Goal: Check status

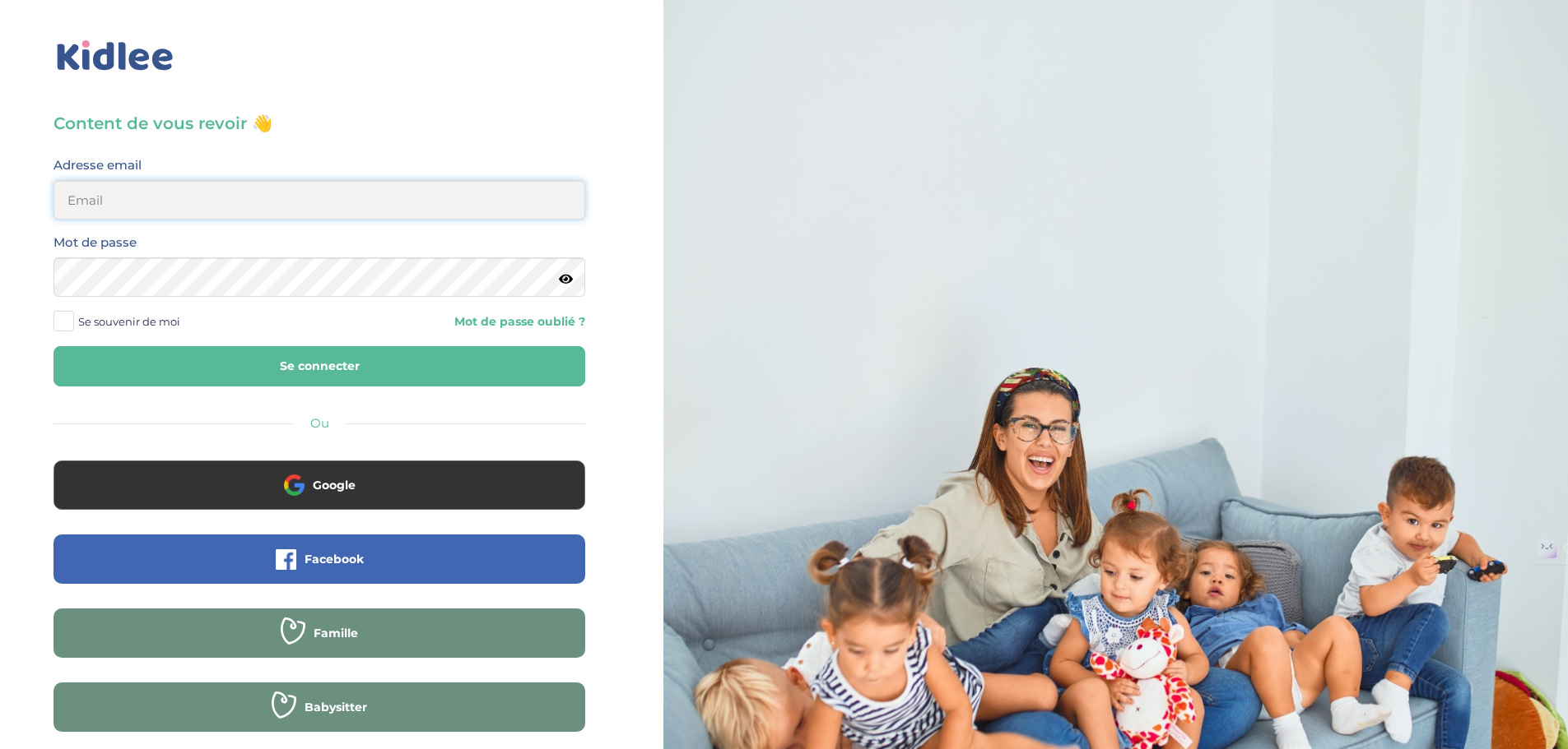
click at [192, 194] on input "email" at bounding box center [319, 199] width 532 height 39
type input "linatimsi73@gmail.com"
click at [284, 363] on button "Se connecter" at bounding box center [319, 366] width 532 height 40
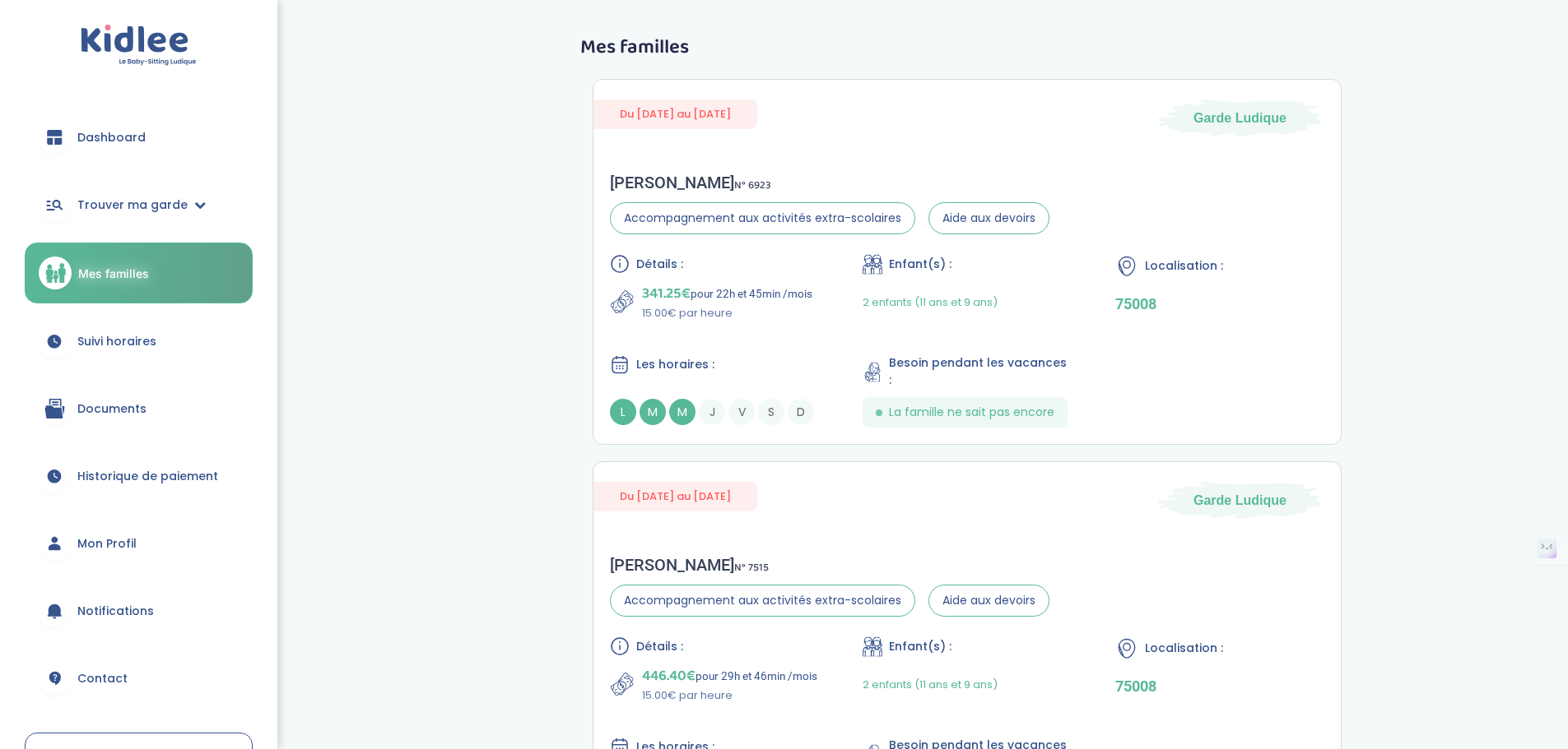
click at [146, 335] on span "Suivi horaires" at bounding box center [117, 341] width 79 height 18
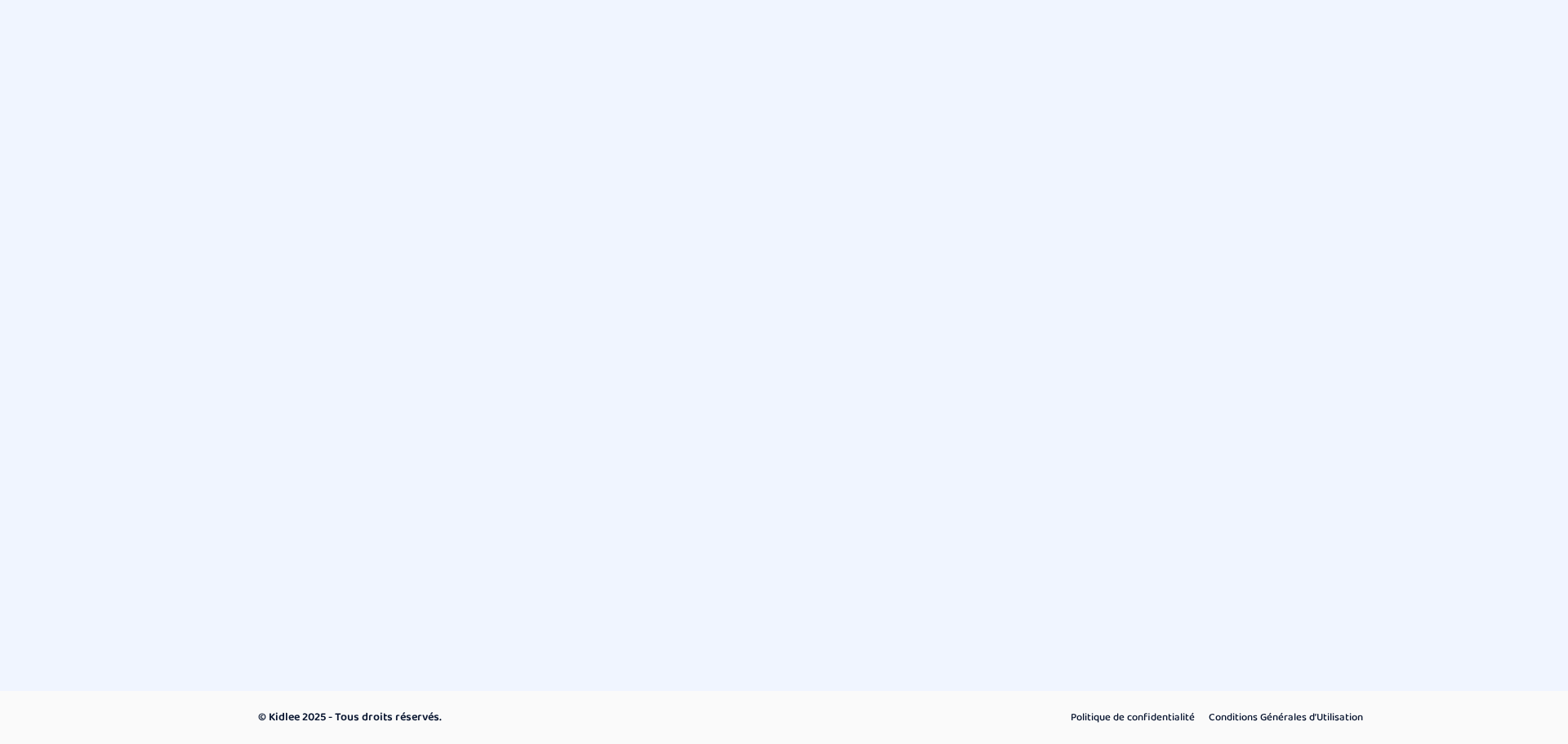
select select "octobre 2025"
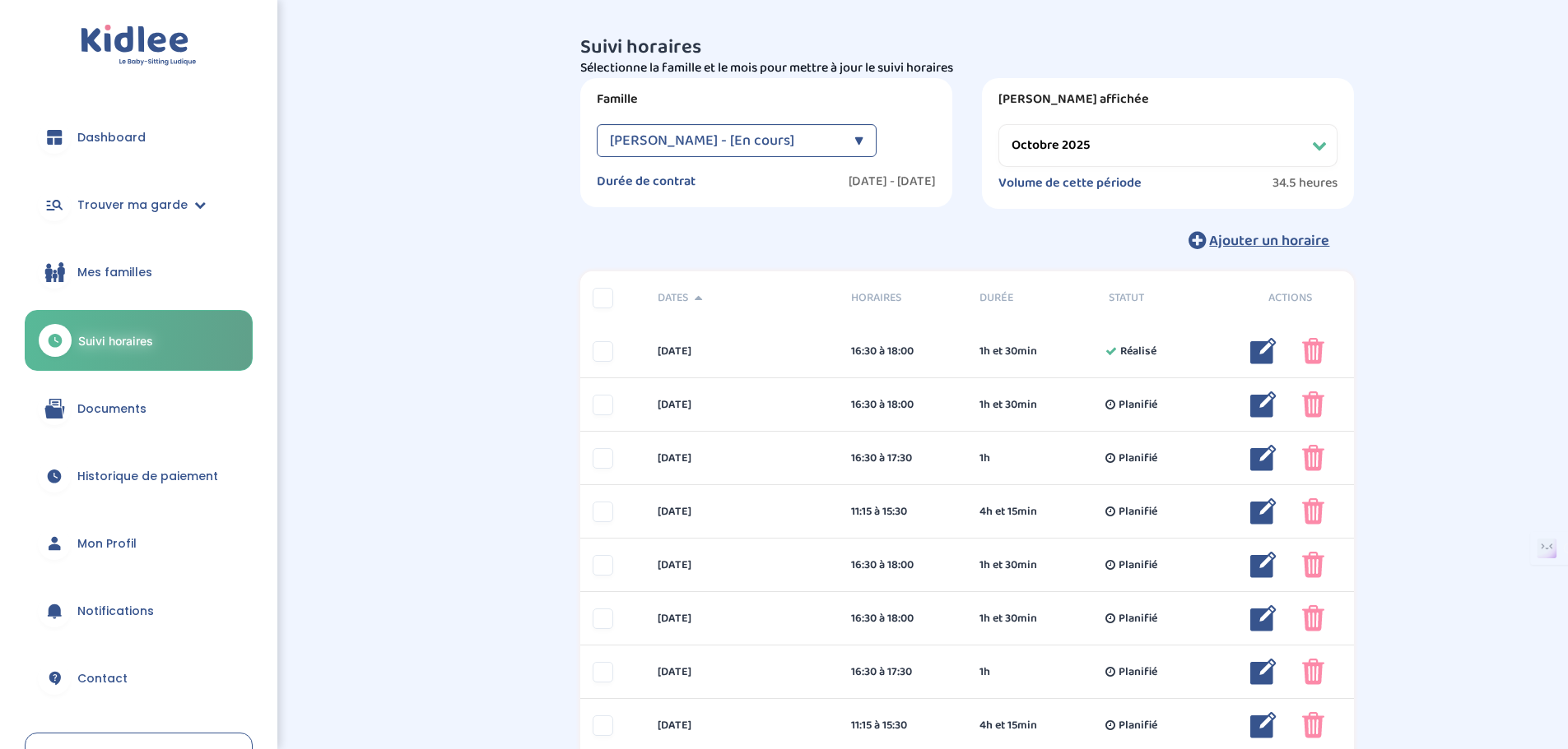
click at [146, 480] on span "Historique de paiement" at bounding box center [148, 476] width 141 height 18
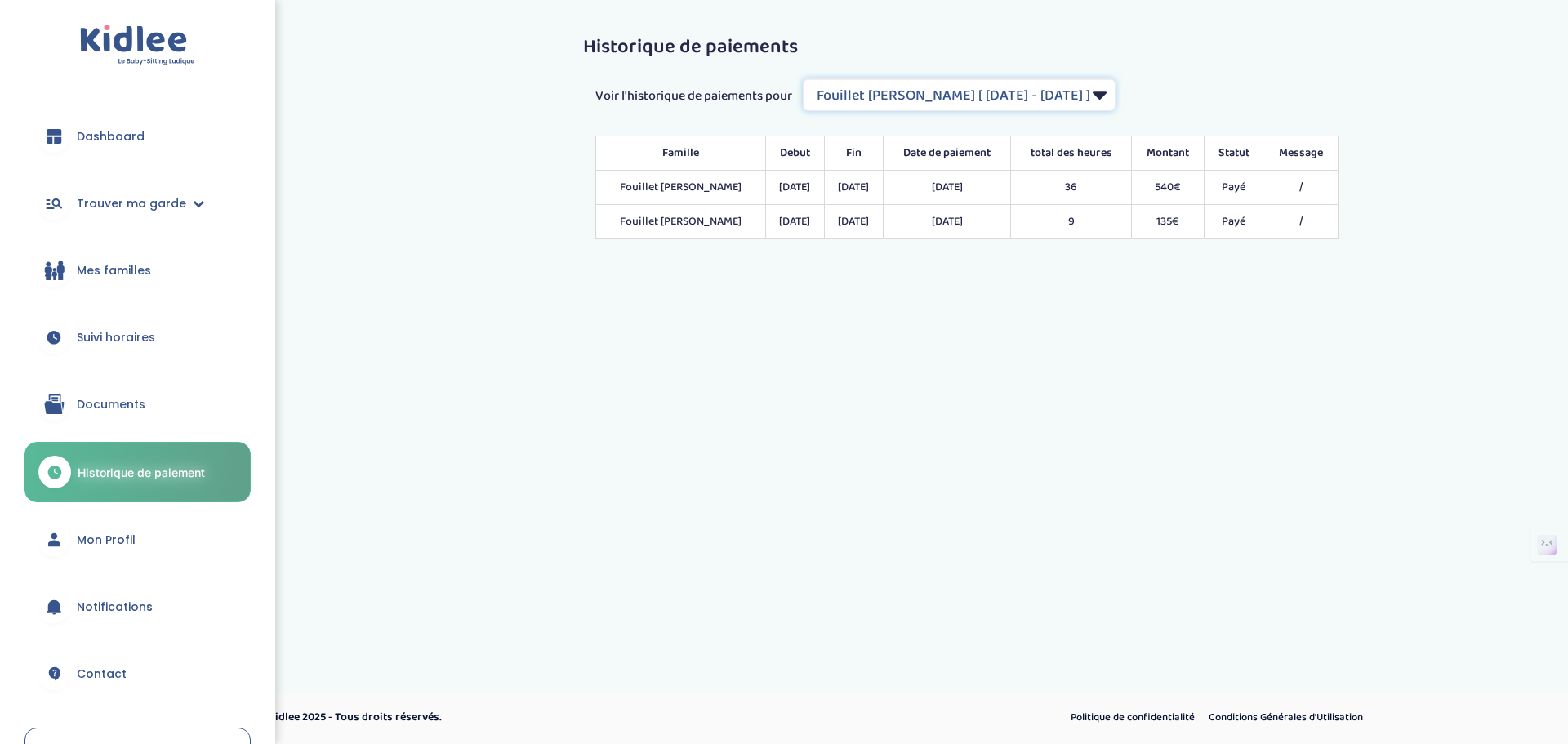
click at [981, 80] on select "Filtrer par Contrat [PERSON_NAME] [ [DATE] - [DATE] ] [PERSON_NAME] [ [DATE] - …" at bounding box center [959, 94] width 313 height 32
select select "2156"
click at [804, 79] on select "Filtrer par Contrat [PERSON_NAME] [ [DATE] - [DATE] ] [PERSON_NAME] [ [DATE] - …" at bounding box center [959, 94] width 313 height 32
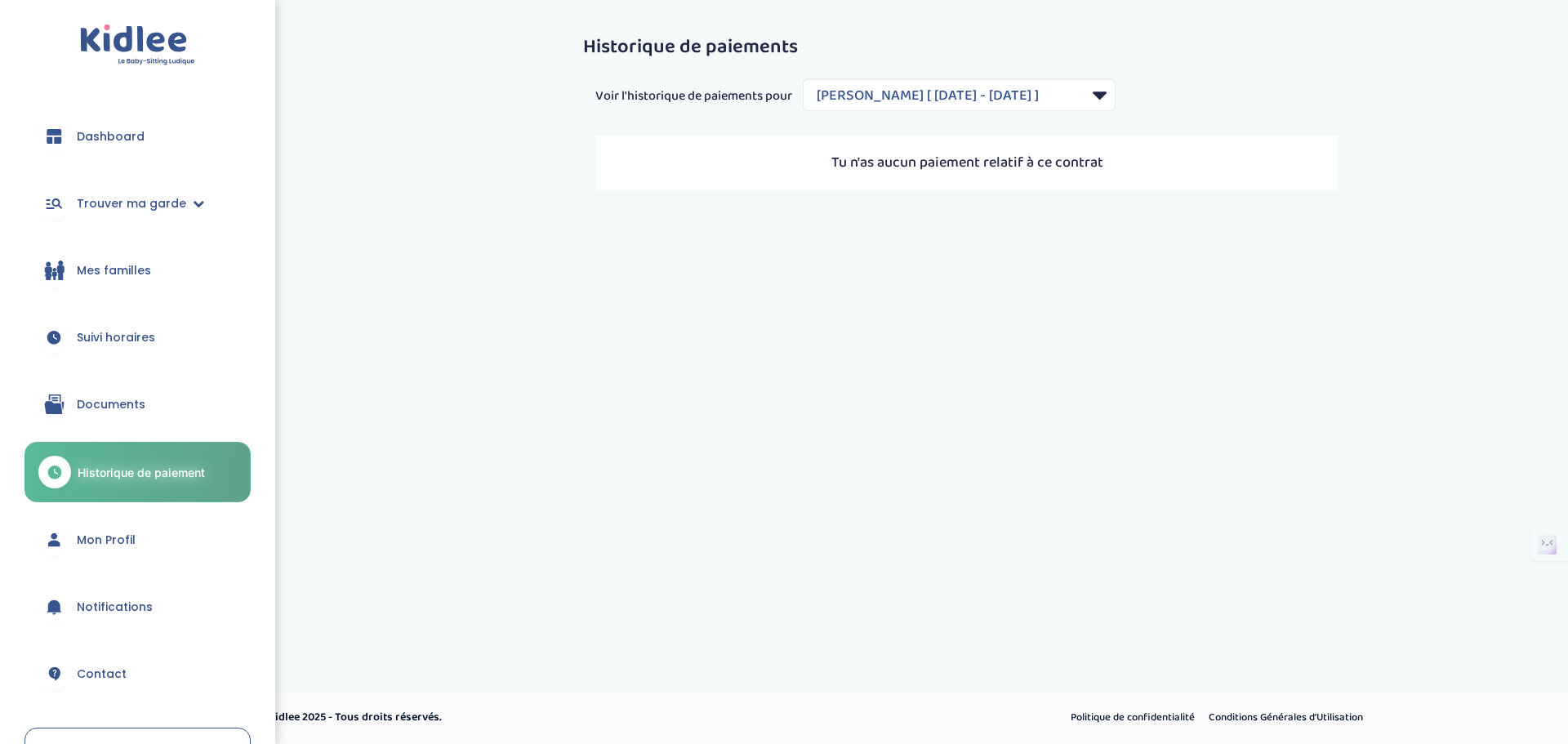
click at [129, 266] on span "Mes familles" at bounding box center [114, 271] width 75 height 17
